Goal: Task Accomplishment & Management: Use online tool/utility

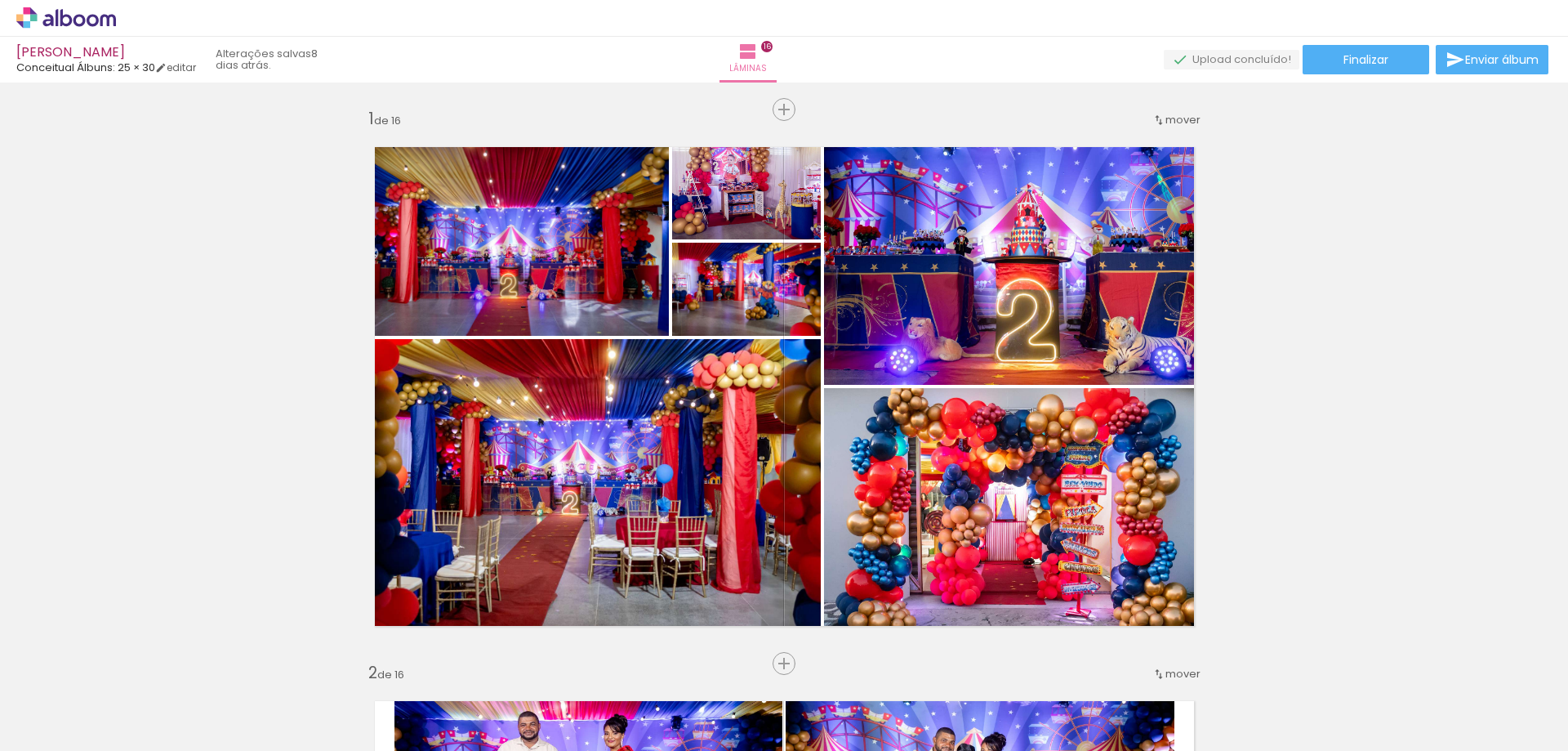
scroll to position [0, 3237]
click at [1402, 63] on paper-button "Finalizar" at bounding box center [1366, 60] width 127 height 30
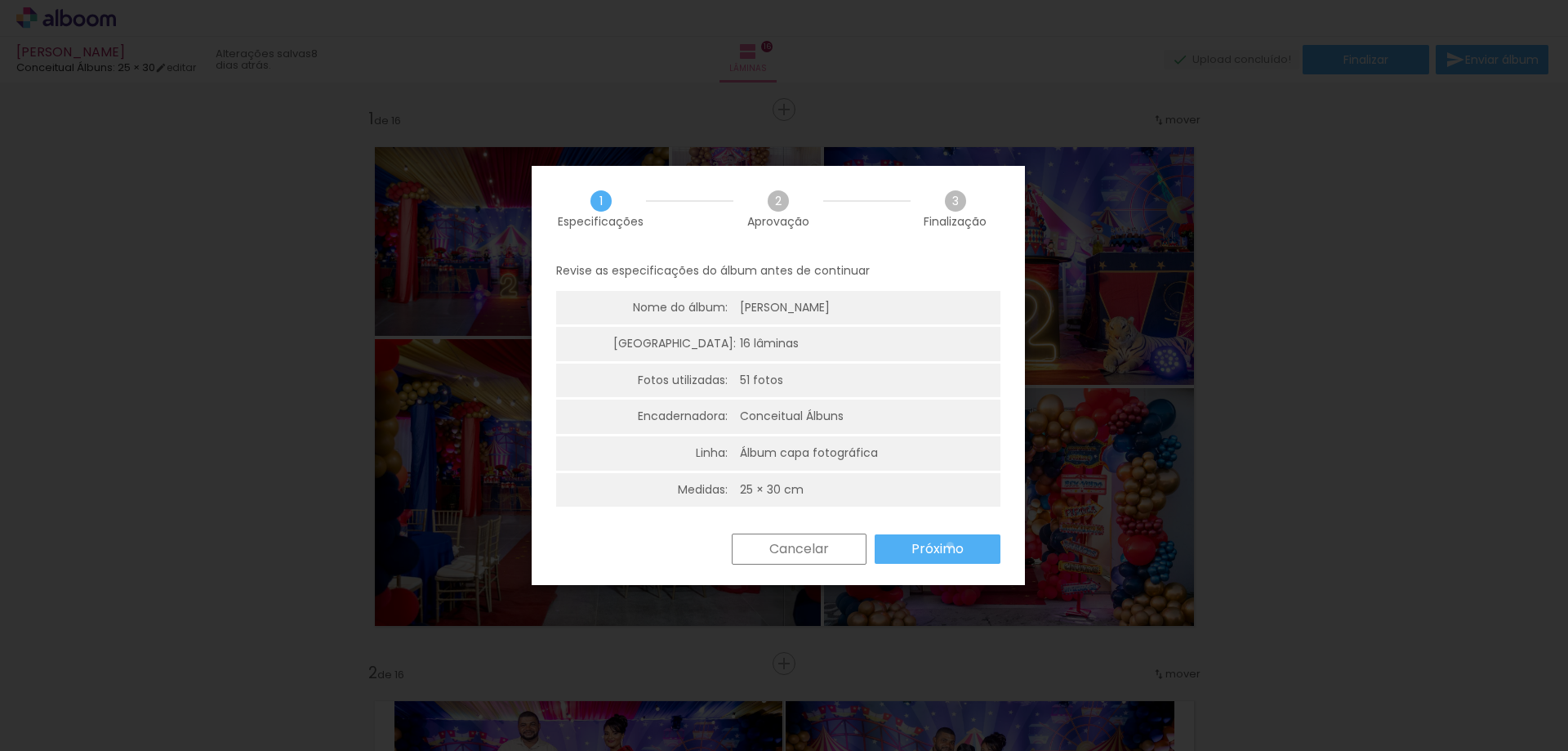
click at [0, 0] on slot "Próximo" at bounding box center [0, 0] width 0 height 0
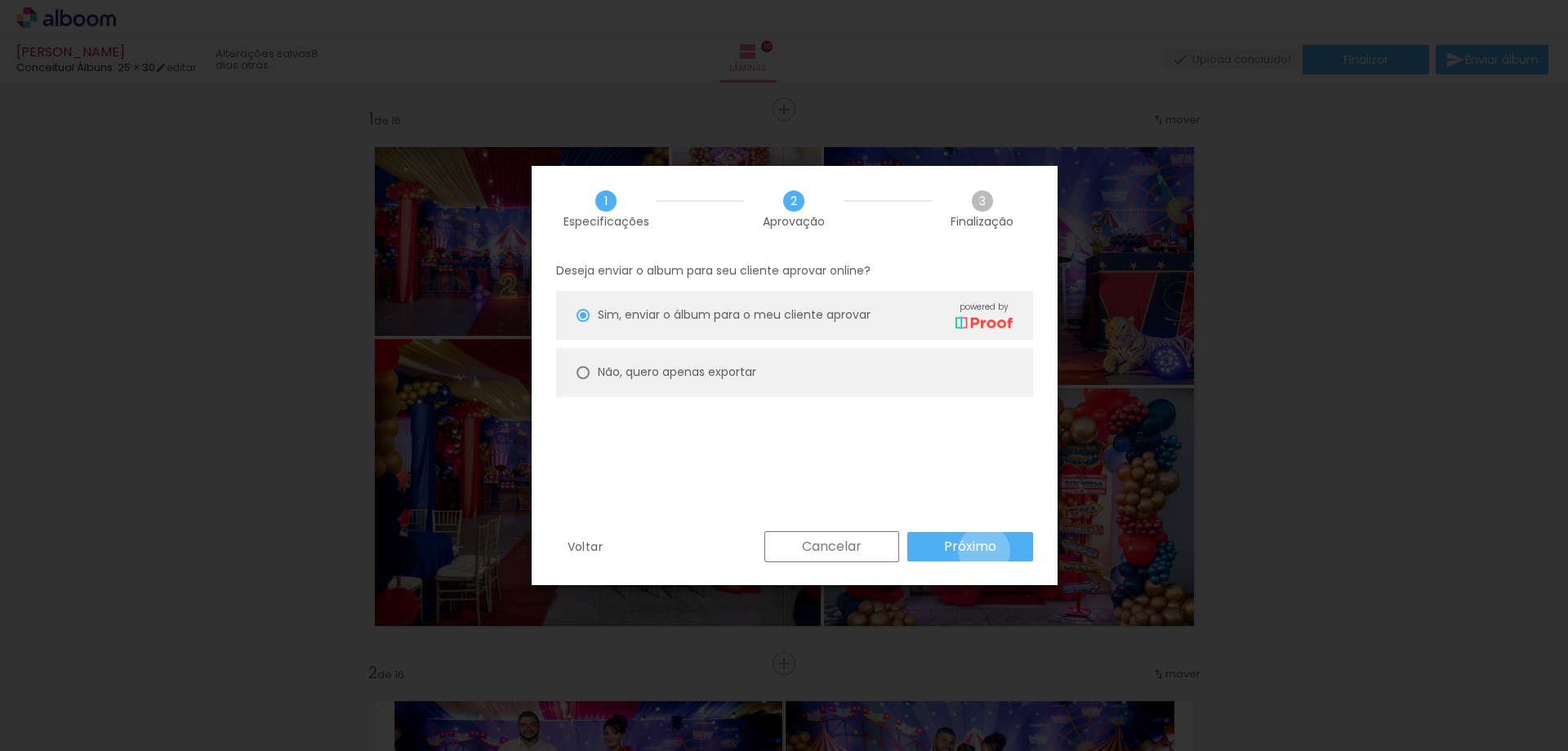
click at [0, 0] on slot "Próximo" at bounding box center [0, 0] width 0 height 0
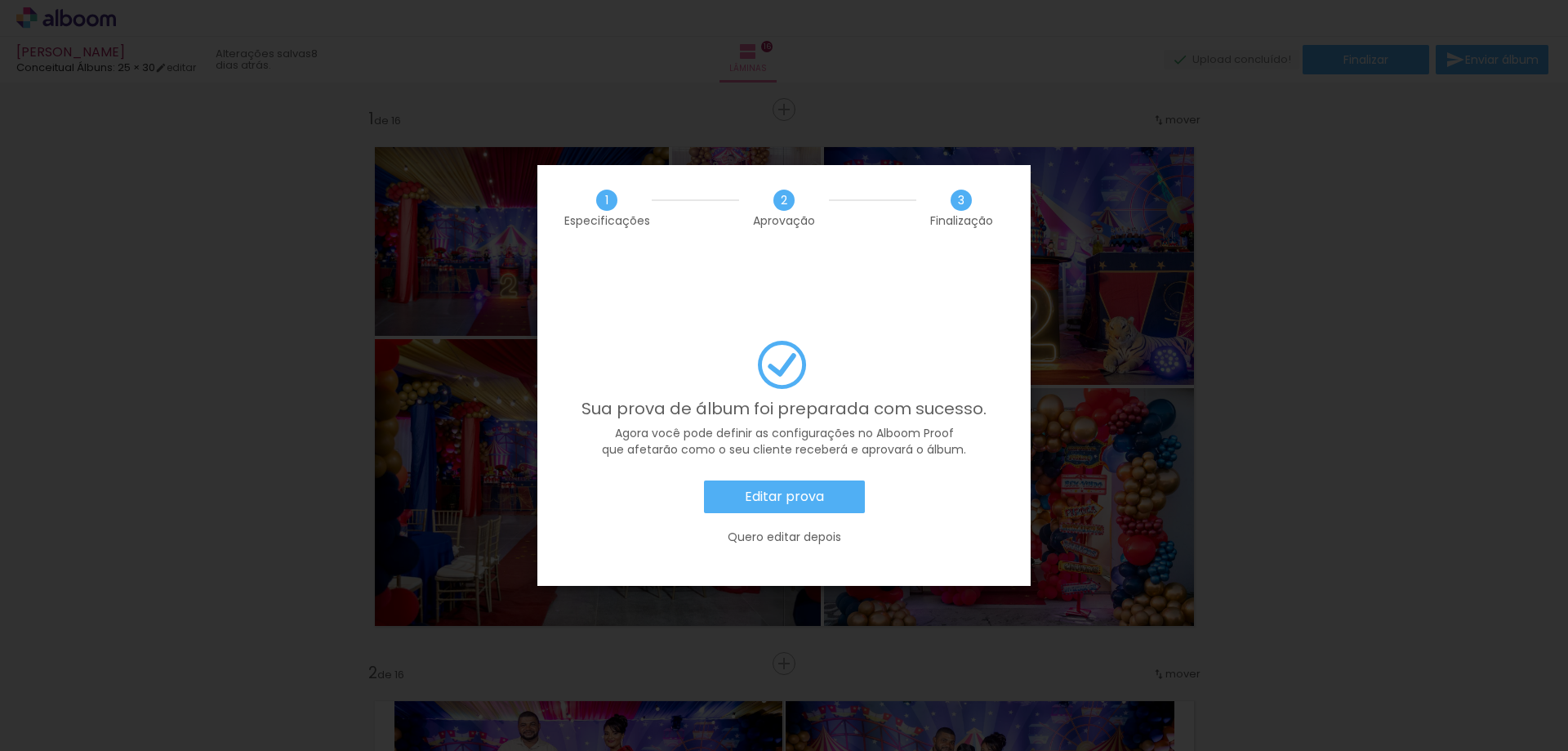
scroll to position [0, 3237]
click at [0, 0] on slot "Editar prova" at bounding box center [0, 0] width 0 height 0
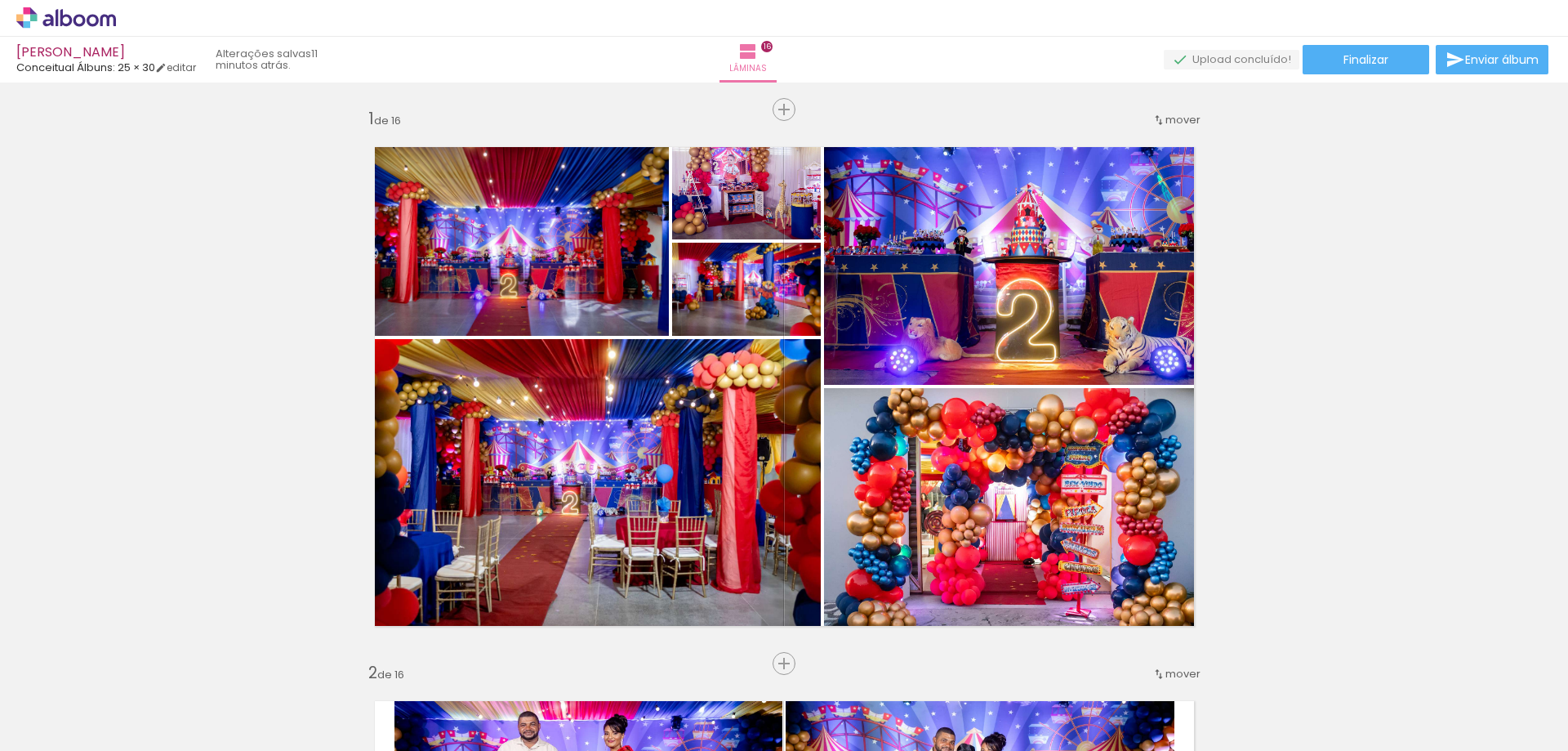
scroll to position [0, 3237]
